Goal: Information Seeking & Learning: Learn about a topic

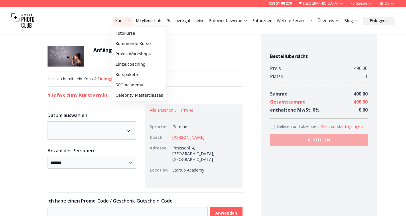
click at [122, 17] on button "Kurse" at bounding box center [123, 21] width 21 height 8
click at [120, 31] on link "Fotokurse" at bounding box center [139, 33] width 52 height 10
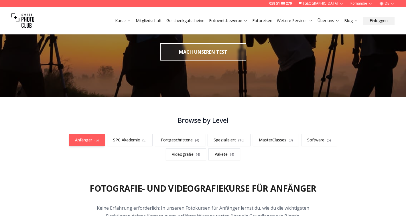
click at [85, 141] on link "Anfänger ( 8 )" at bounding box center [87, 140] width 36 height 12
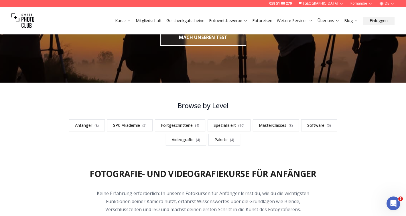
scroll to position [117, 0]
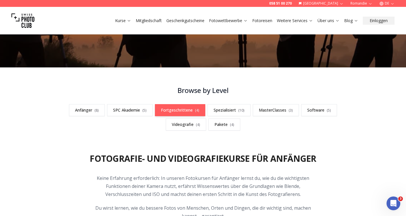
click at [184, 112] on link "Fortgeschrittene ( 4 )" at bounding box center [180, 110] width 50 height 12
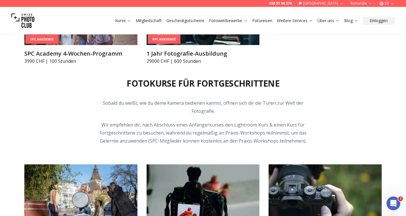
scroll to position [782, 0]
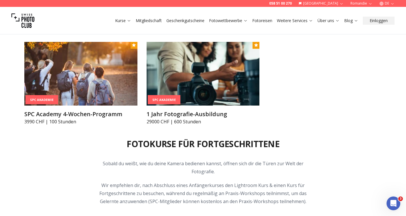
click at [266, 20] on link "Fotoreisen" at bounding box center [262, 21] width 20 height 6
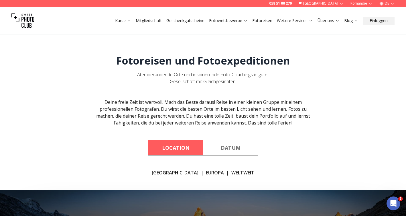
click at [229, 146] on button "Datum" at bounding box center [230, 147] width 55 height 15
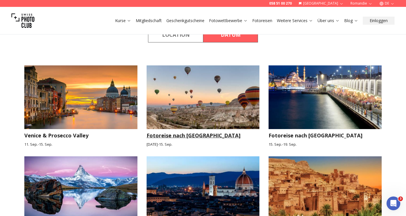
scroll to position [106, 0]
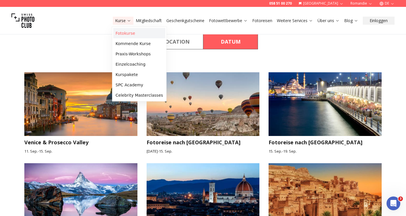
click at [122, 33] on link "Fotokurse" at bounding box center [139, 33] width 52 height 10
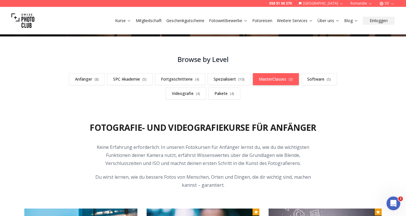
click at [279, 76] on link "MasterClasses ( 3 )" at bounding box center [276, 79] width 46 height 12
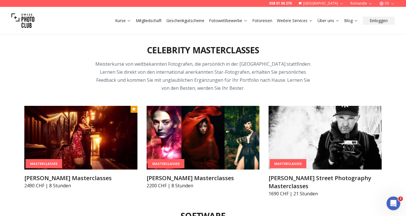
scroll to position [1605, 0]
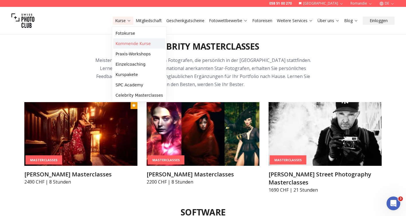
click at [135, 44] on link "Kommende Kurse" at bounding box center [139, 43] width 52 height 10
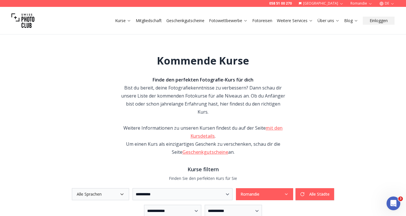
click at [80, 188] on button "Alle Sprachen" at bounding box center [100, 194] width 57 height 12
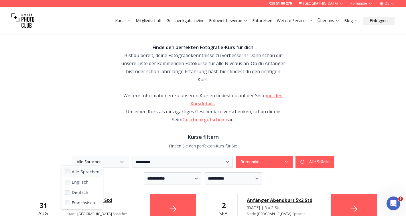
scroll to position [32, 0]
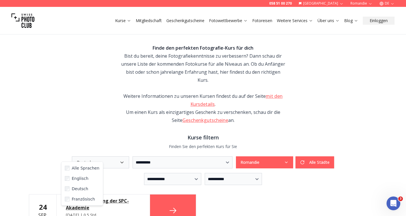
click at [73, 121] on div "**********" at bounding box center [203, 128] width 367 height 265
click at [360, 3] on button "Romandie" at bounding box center [361, 3] width 27 height 7
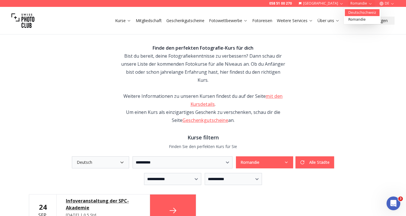
click at [356, 12] on link "Deutschschweiz" at bounding box center [362, 12] width 35 height 7
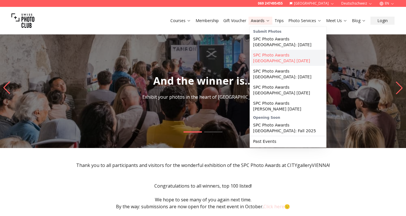
click at [267, 56] on link "SPC Photo Awards [GEOGRAPHIC_DATA] [DATE]" at bounding box center [288, 58] width 74 height 16
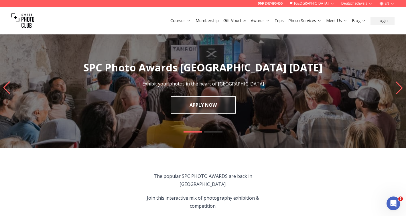
click at [387, 3] on button "EN" at bounding box center [387, 3] width 20 height 7
click at [388, 11] on link "de" at bounding box center [387, 12] width 12 height 7
